Goal: Task Accomplishment & Management: Use online tool/utility

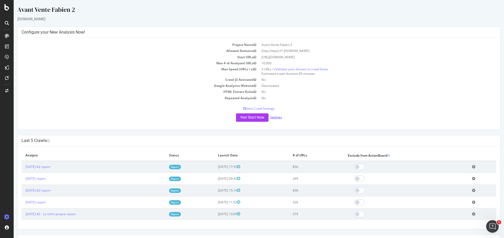
click at [273, 115] on link "Settings" at bounding box center [276, 117] width 12 height 4
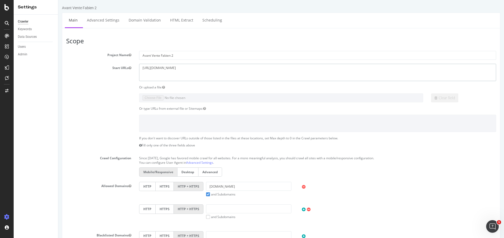
click at [187, 69] on textarea "[URL][DOMAIN_NAME]" at bounding box center [317, 72] width 357 height 17
paste textarea "[DOMAIN_NAME][URL]"
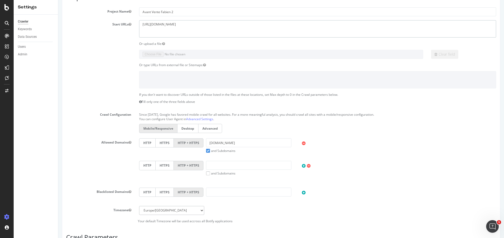
scroll to position [48, 0]
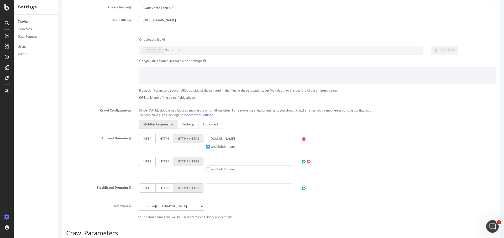
type textarea "[URL][DOMAIN_NAME]"
click at [239, 134] on input "[DOMAIN_NAME]" at bounding box center [248, 138] width 85 height 9
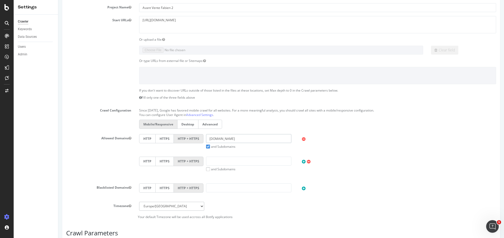
click at [239, 134] on input "[DOMAIN_NAME]" at bounding box center [248, 138] width 85 height 9
paste input "[URL][DOMAIN_NAME]"
drag, startPoint x: 227, startPoint y: 138, endPoint x: 142, endPoint y: 154, distance: 86.5
click at [142, 154] on div "HTTP HTTPS HTTP + HTTPS [URL][DOMAIN_NAME] and Subdomains User Agent: Mobile De…" at bounding box center [317, 156] width 365 height 45
click at [228, 138] on input "[URL][DOMAIN_NAME]" at bounding box center [248, 138] width 85 height 9
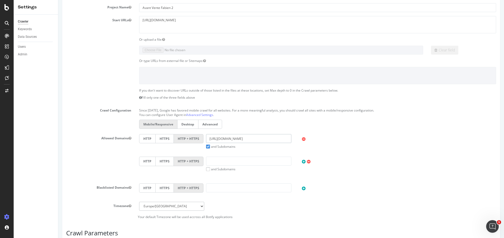
click at [230, 138] on input "[URL][DOMAIN_NAME]" at bounding box center [248, 138] width 85 height 9
click at [226, 139] on input "[URL][DOMAIN_NAME]" at bounding box center [248, 138] width 85 height 9
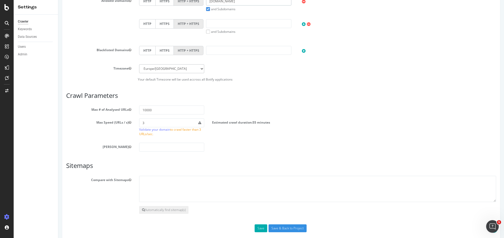
scroll to position [191, 0]
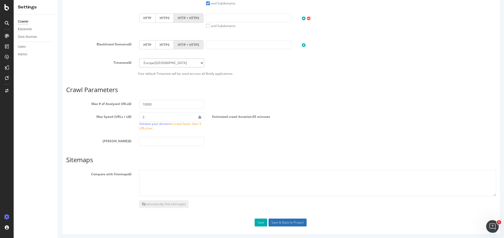
type input "[DOMAIN_NAME]"
click at [279, 222] on input "Save & Back to Project" at bounding box center [288, 223] width 38 height 8
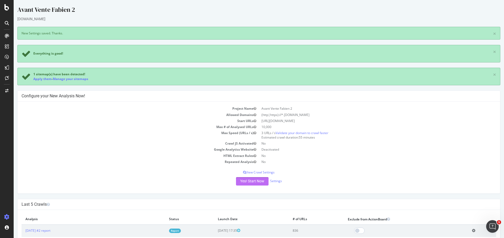
click at [247, 181] on button "Yes! Start Now" at bounding box center [252, 181] width 33 height 8
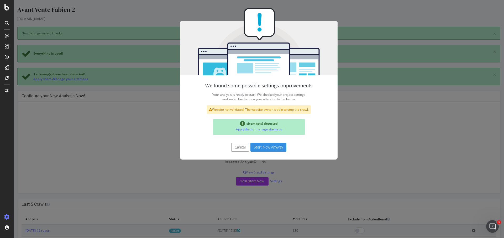
click at [262, 149] on button "Start Now Anyway" at bounding box center [269, 147] width 36 height 9
